Goal: Navigation & Orientation: Find specific page/section

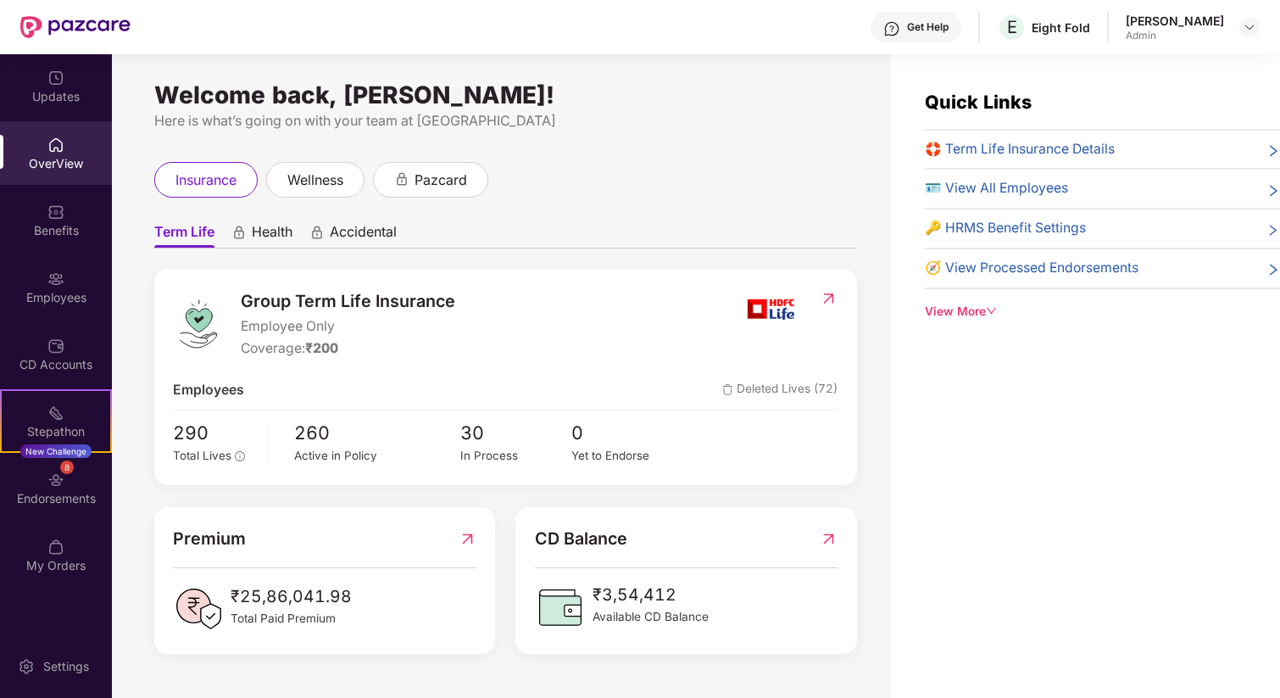
click at [281, 228] on span "Health" at bounding box center [272, 235] width 41 height 25
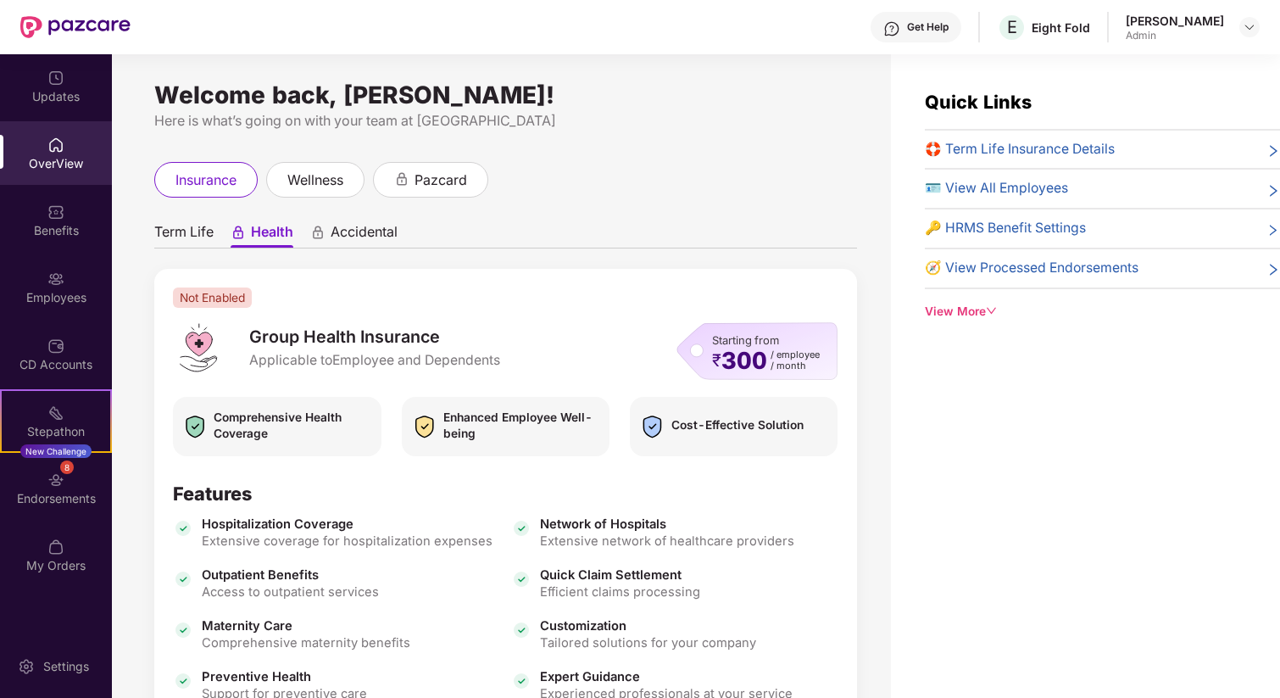
click at [377, 227] on span "Accidental" at bounding box center [364, 235] width 67 height 25
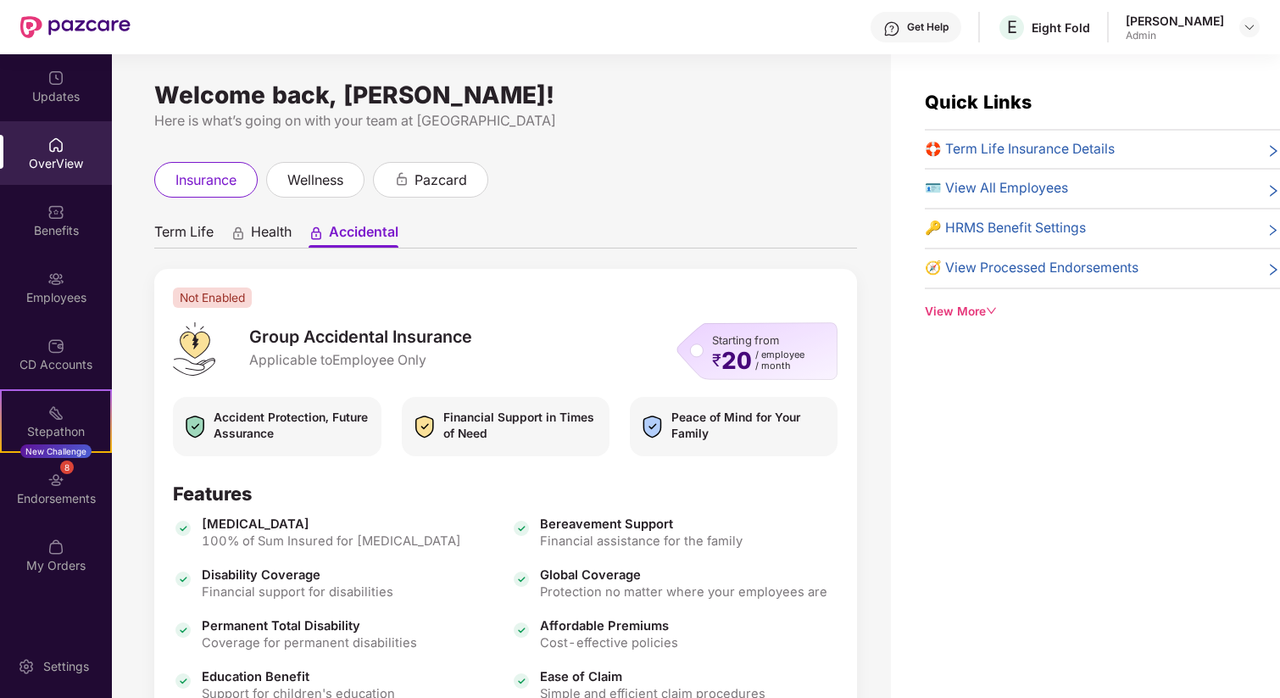
click at [175, 248] on div "Term Life Health Accidental Not Enabled Group Accidental Insurance Applicable t…" at bounding box center [505, 521] width 703 height 614
click at [258, 231] on span "Health" at bounding box center [271, 235] width 41 height 25
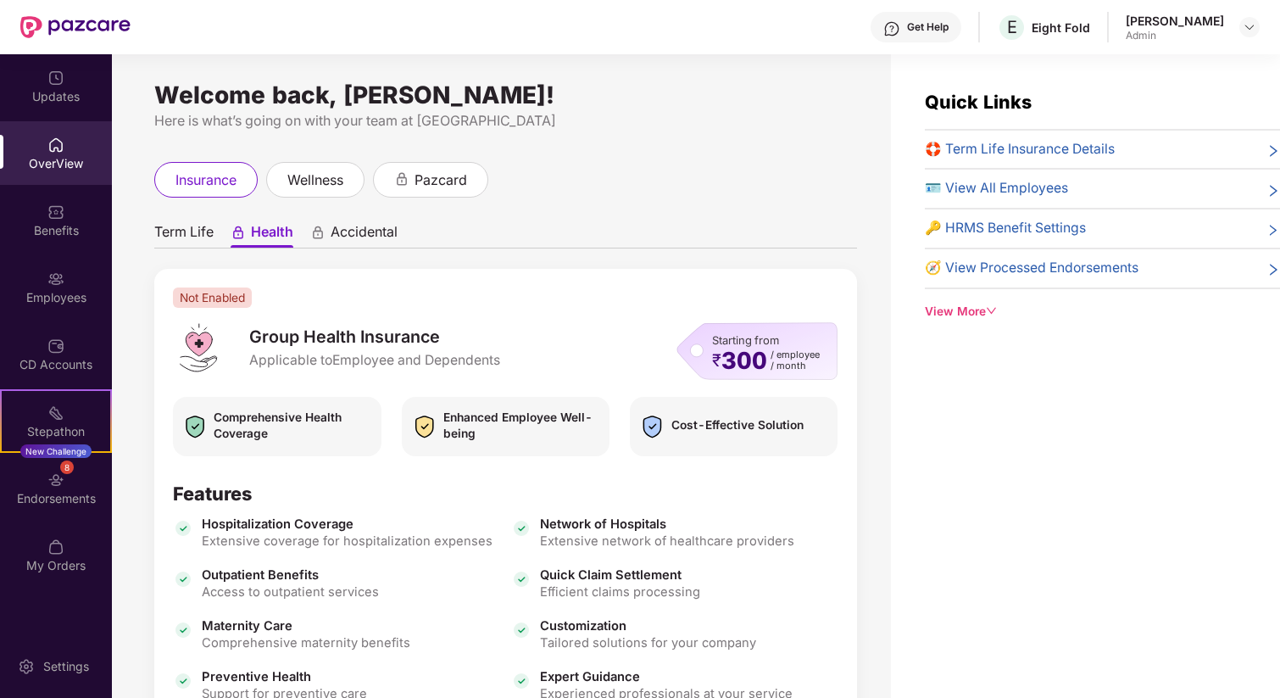
click at [156, 234] on span "Term Life" at bounding box center [183, 235] width 59 height 25
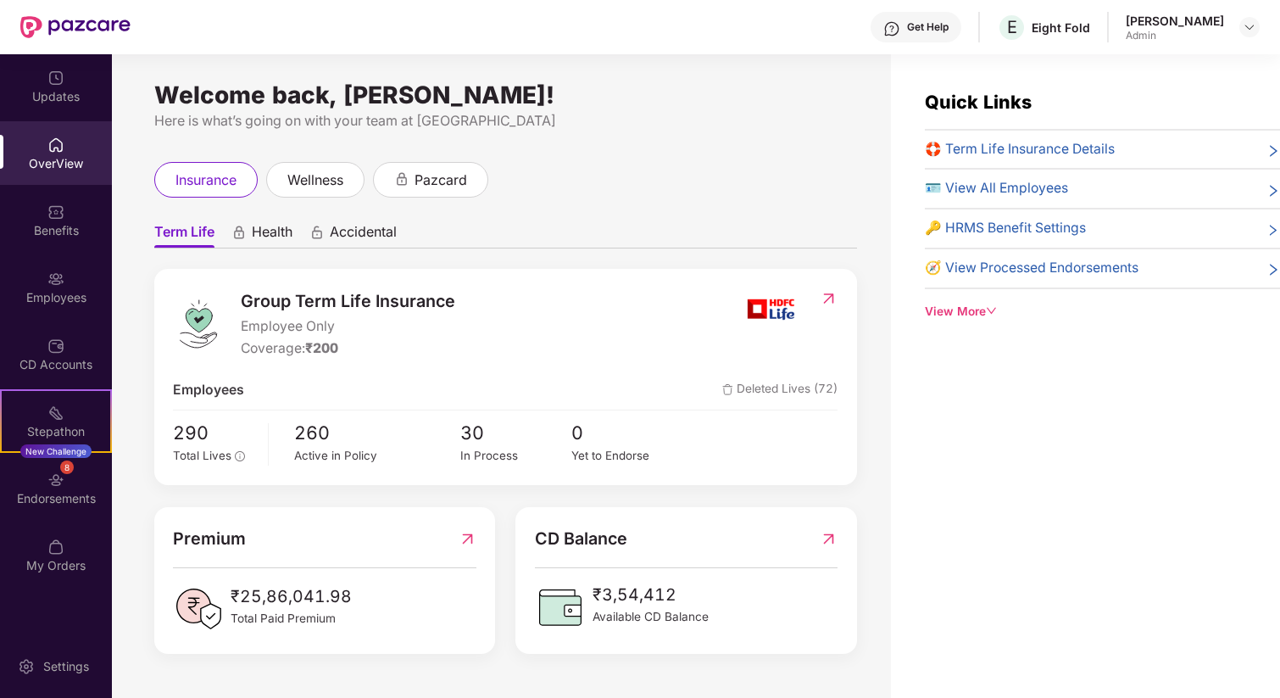
click at [63, 155] on div "OverView" at bounding box center [56, 163] width 112 height 17
